Goal: Information Seeking & Learning: Check status

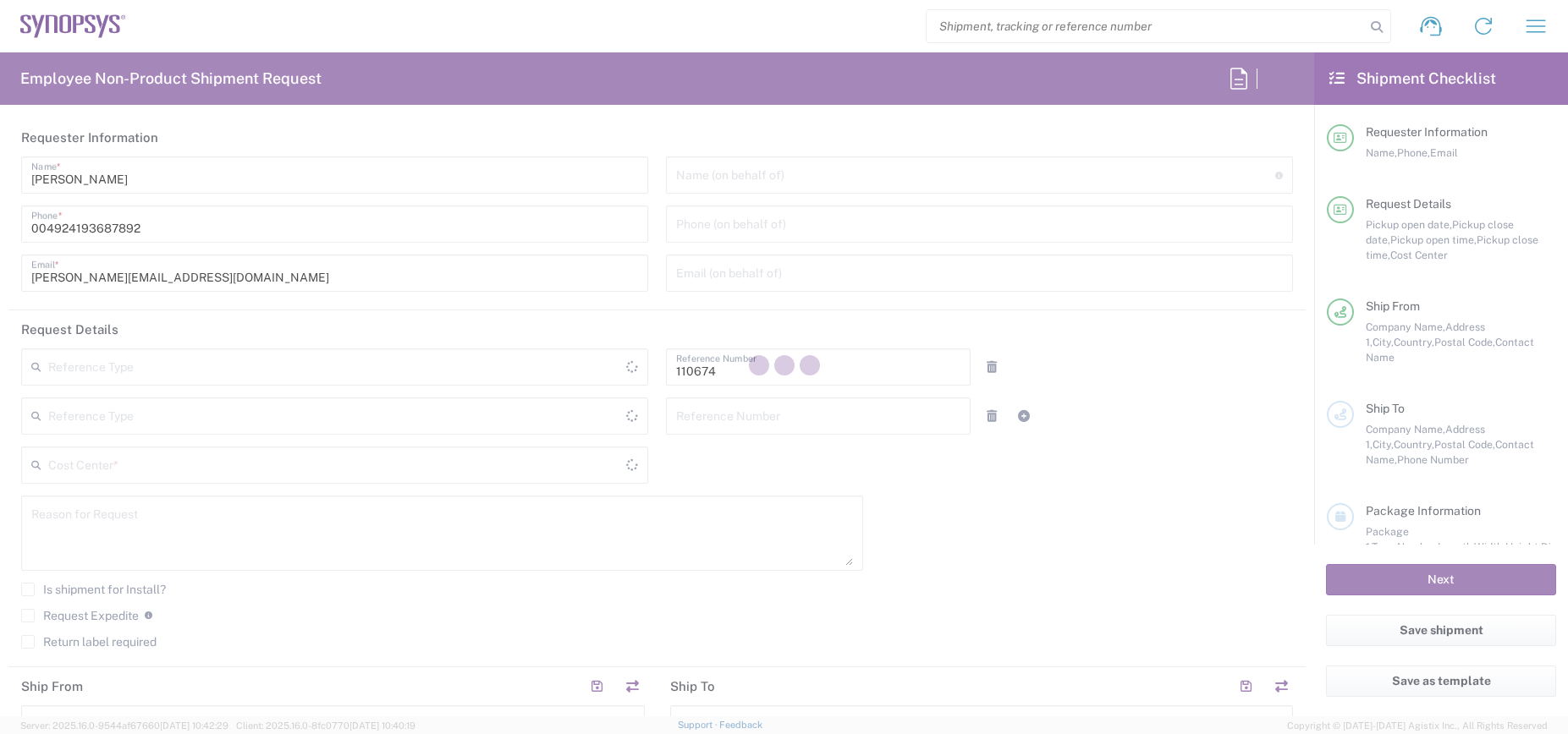
type input "[GEOGRAPHIC_DATA]"
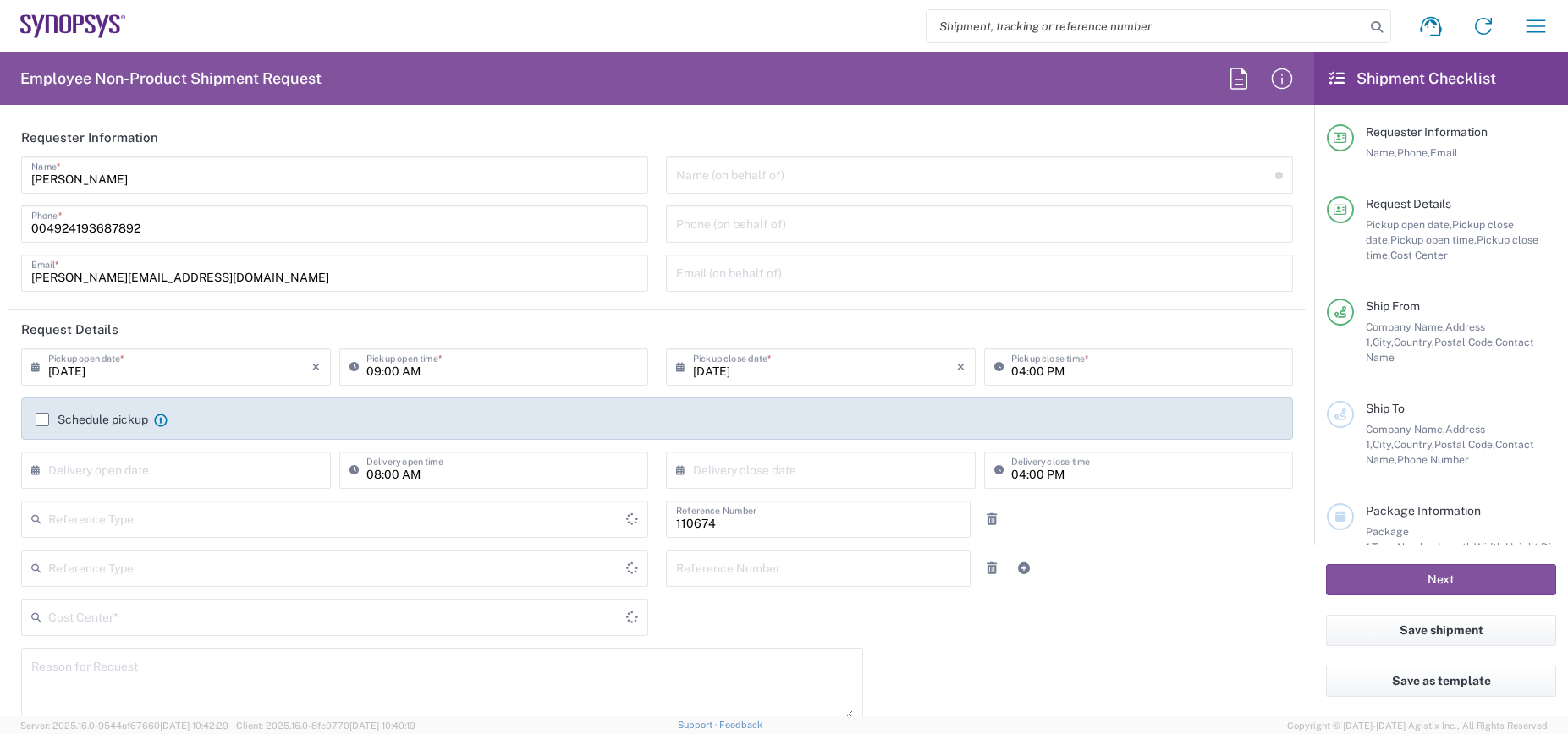
type input "DE01, CIO, IT, ESS14 110674"
type input "Department"
type input "[GEOGRAPHIC_DATA]"
type input "Delivered at Place"
type input "[GEOGRAPHIC_DATA] DE04"
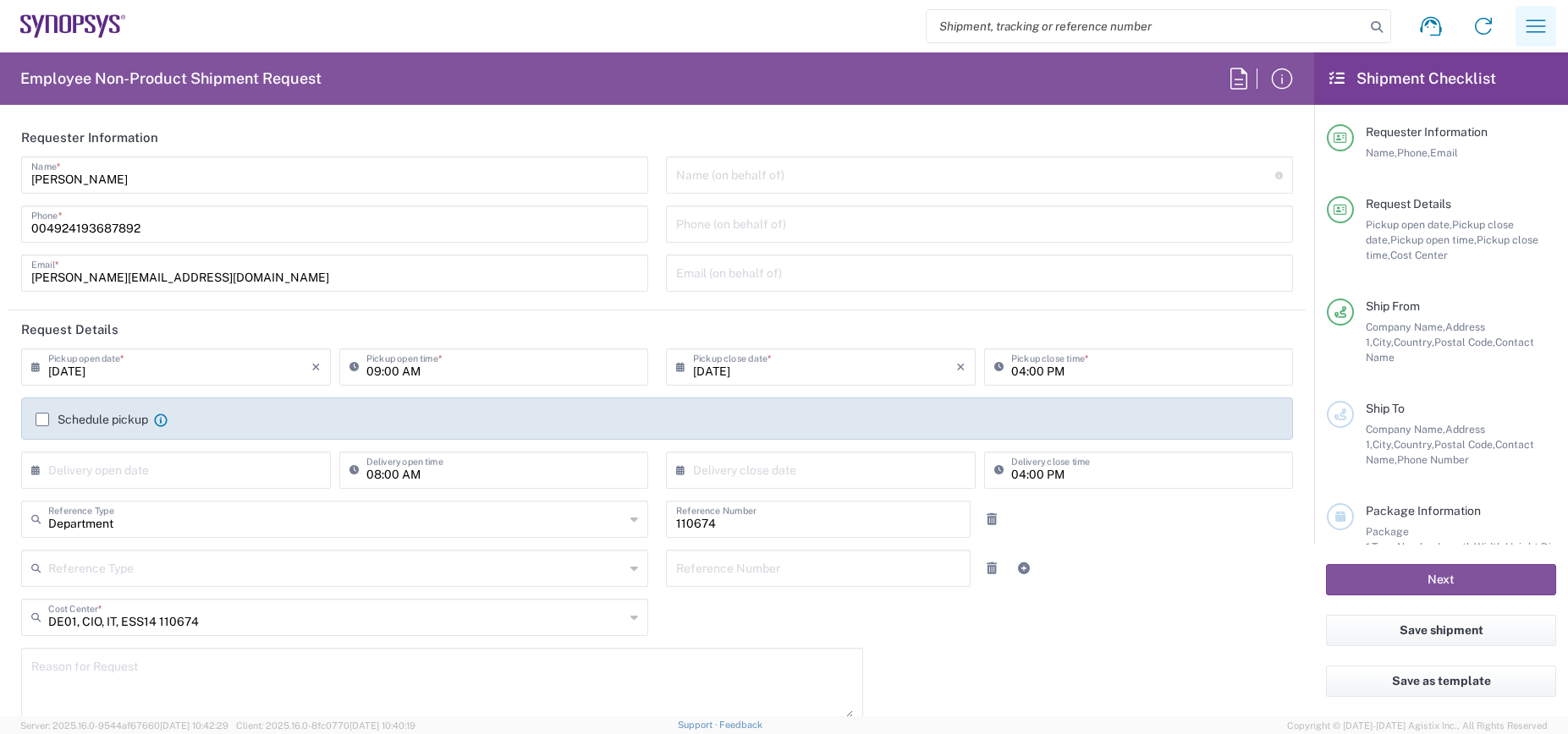
click at [1534, 27] on icon "button" at bounding box center [1536, 26] width 27 height 27
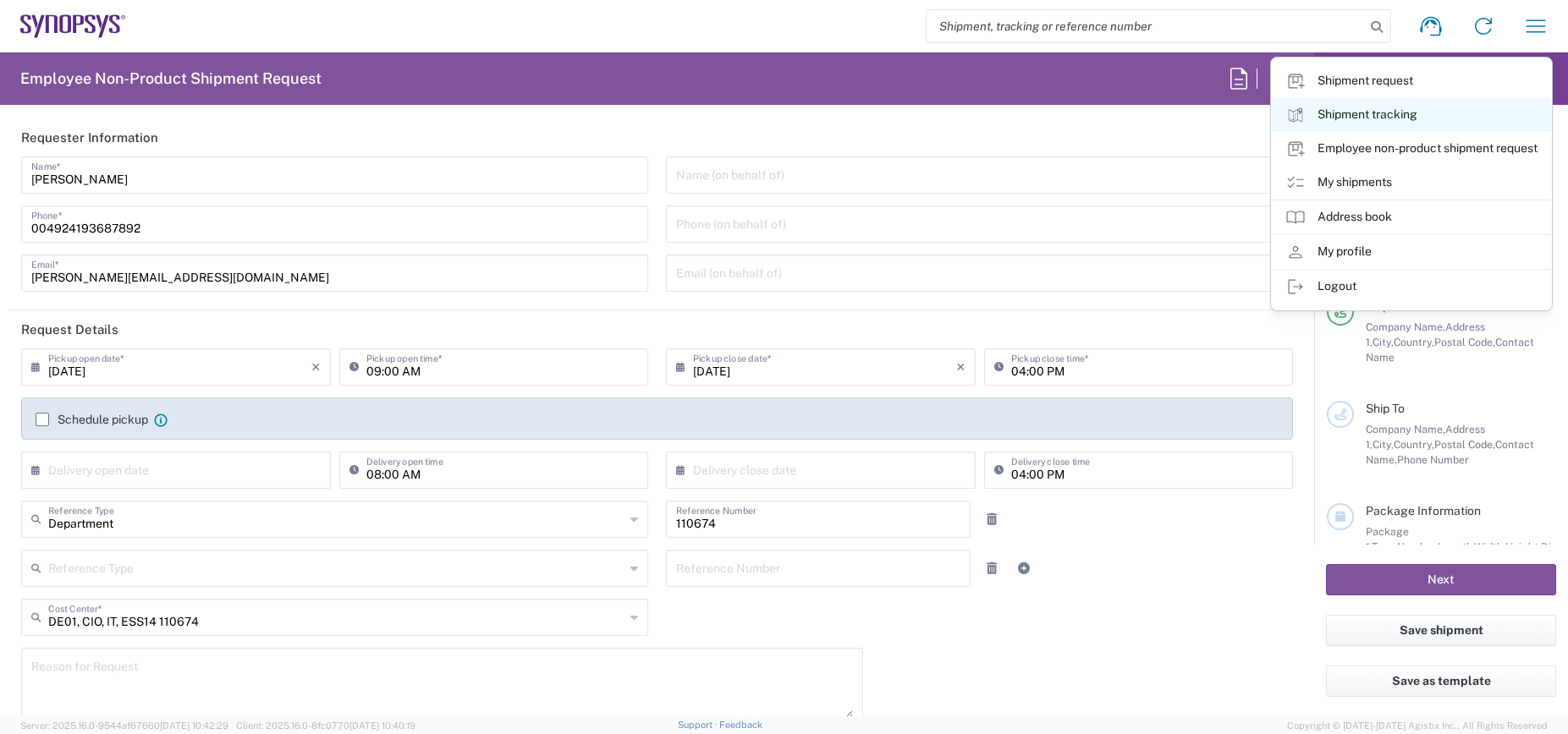
click at [1397, 112] on link "Shipment tracking" at bounding box center [1411, 115] width 279 height 34
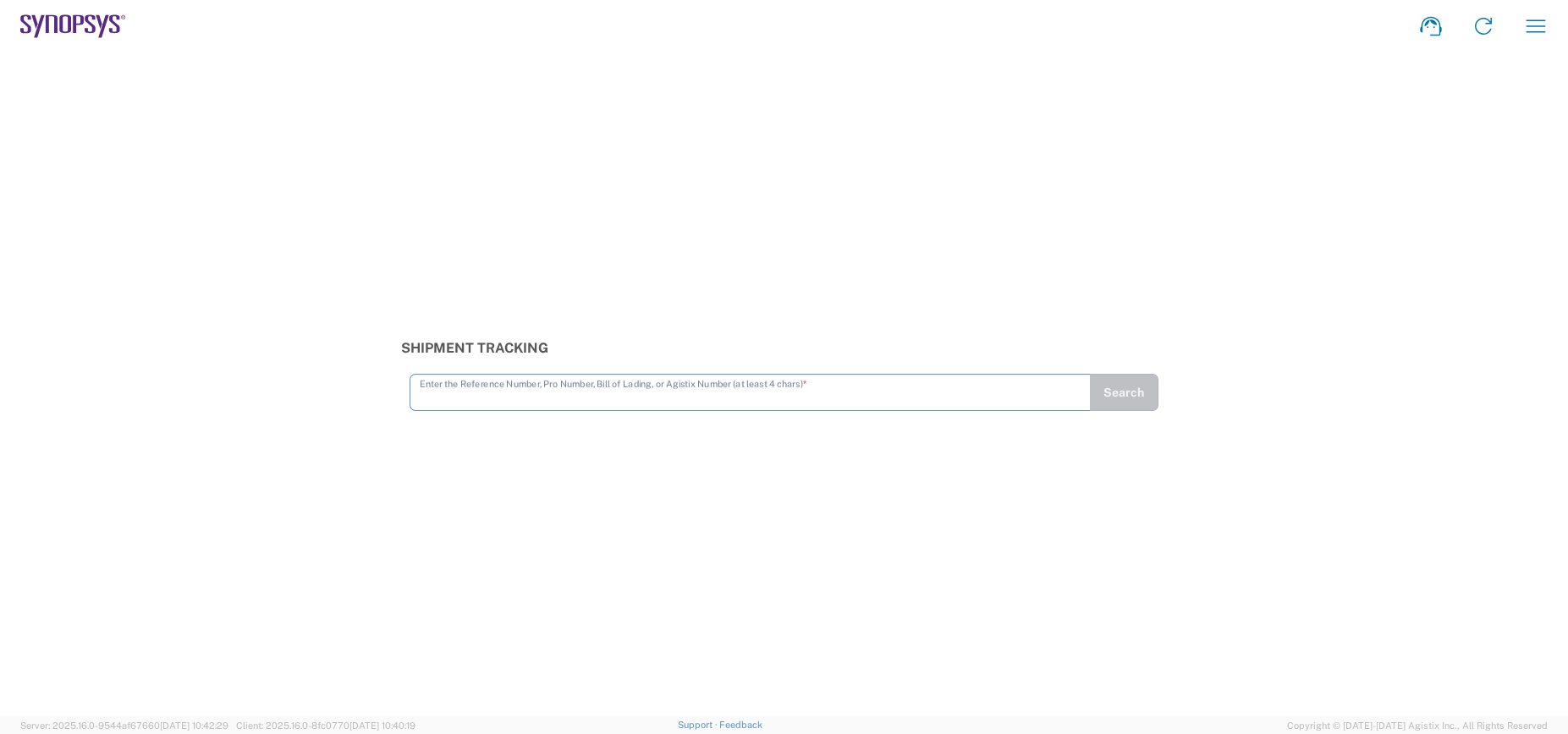
click at [559, 392] on input "text" at bounding box center [750, 391] width 662 height 30
type input "56453597"
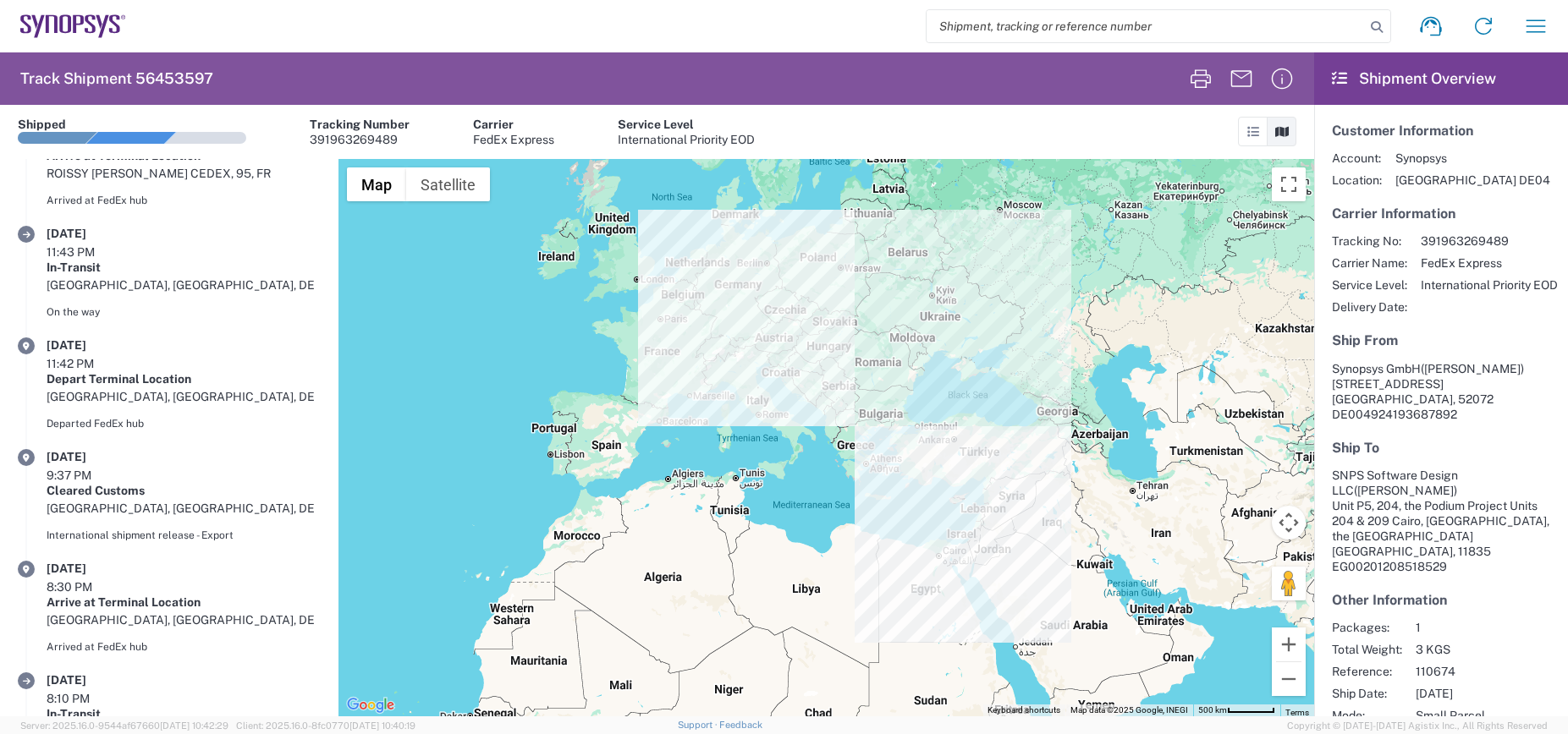
scroll to position [367, 0]
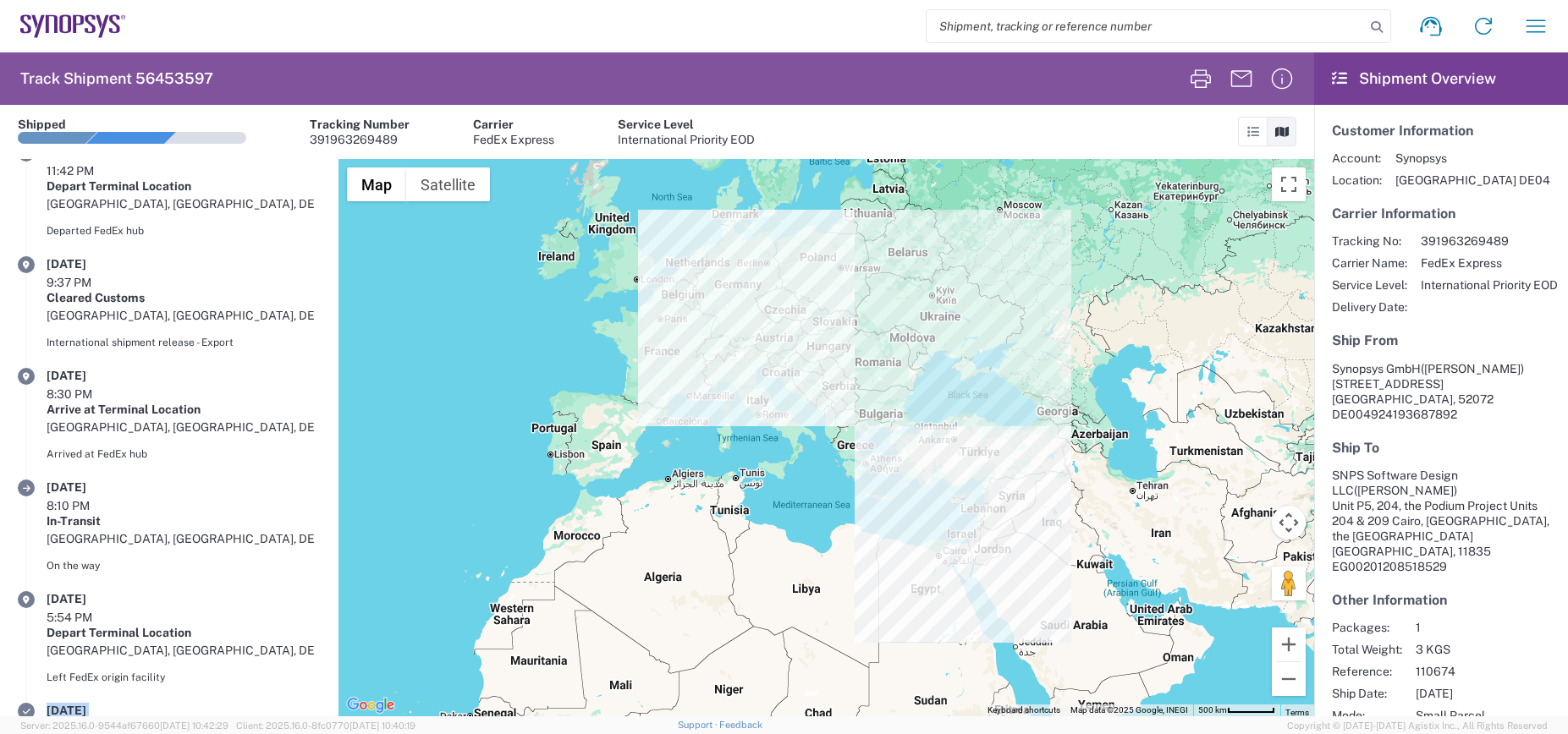
drag, startPoint x: 48, startPoint y: 508, endPoint x: 248, endPoint y: 549, distance: 204.2
copy div "[DATE] 3:26 PM Picked Up [GEOGRAPHIC_DATA], [GEOGRAPHIC_DATA], DE Picked up"
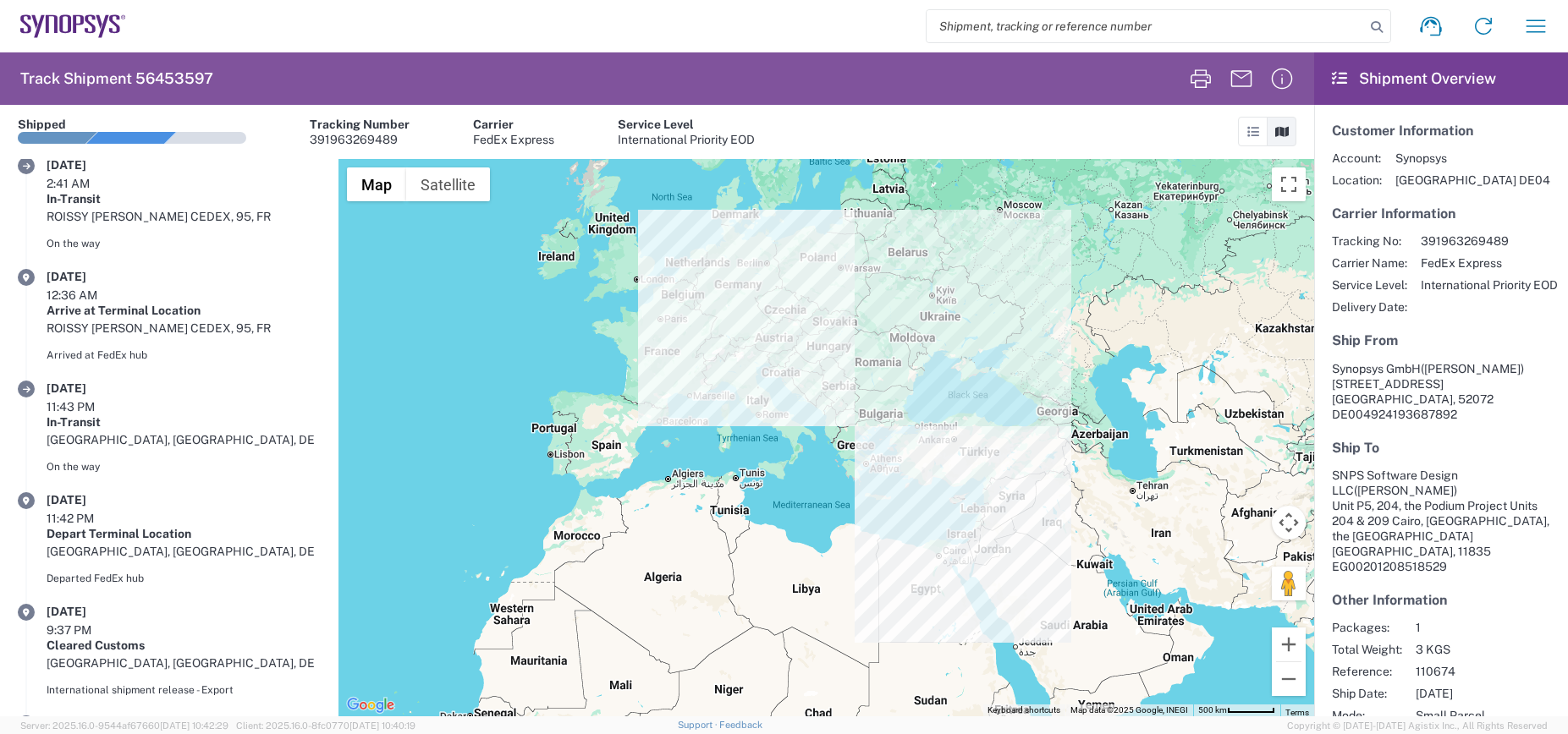
scroll to position [0, 0]
